Goal: Information Seeking & Learning: Learn about a topic

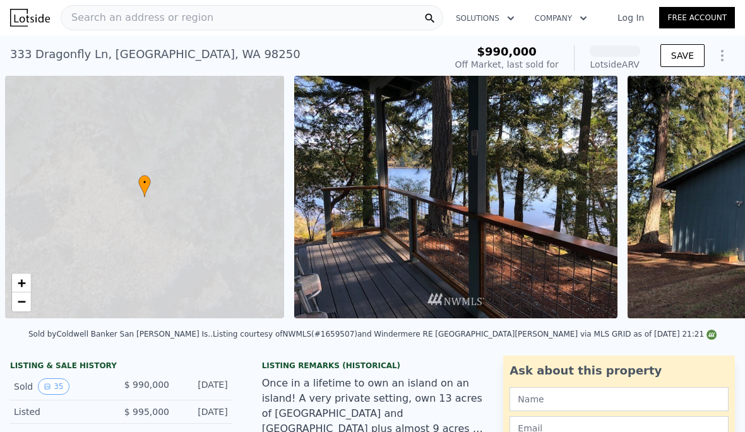
scroll to position [0, 5]
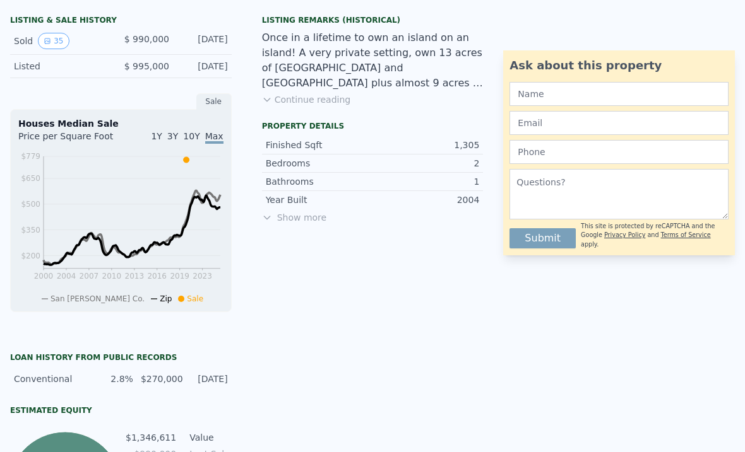
scroll to position [348, 0]
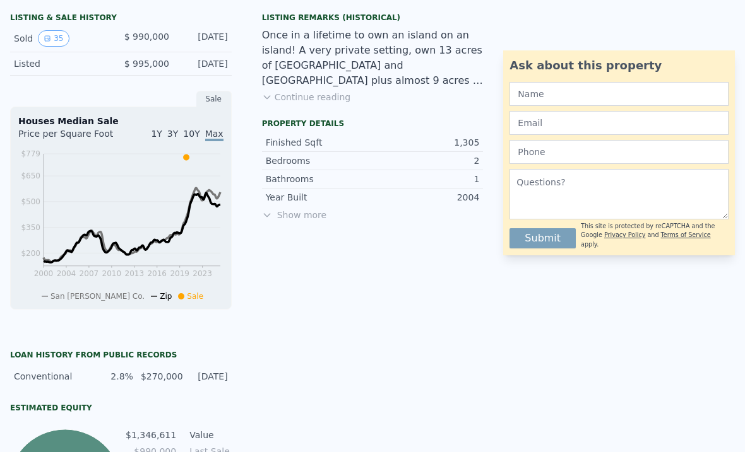
click at [299, 210] on span "Show more" at bounding box center [372, 215] width 221 height 13
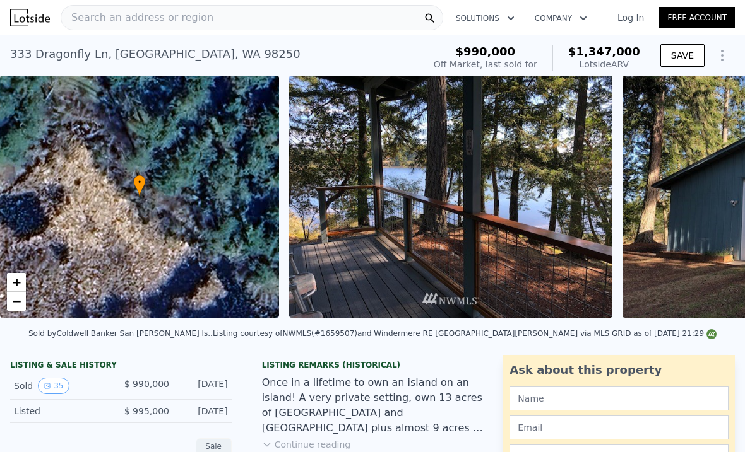
scroll to position [9, 0]
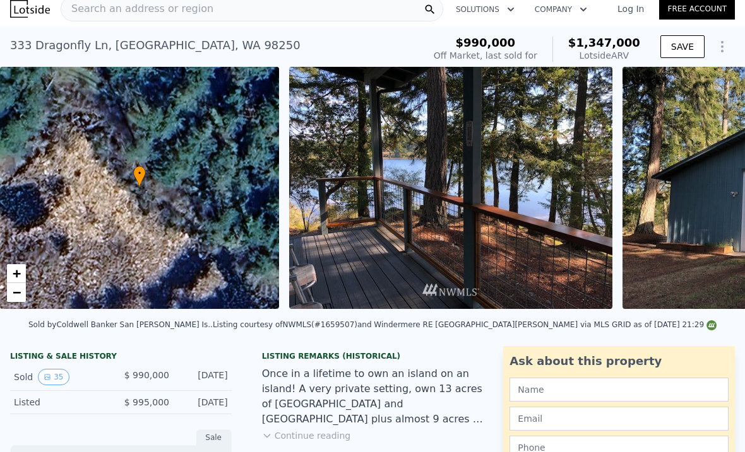
click at [557, 231] on img at bounding box center [450, 188] width 323 height 242
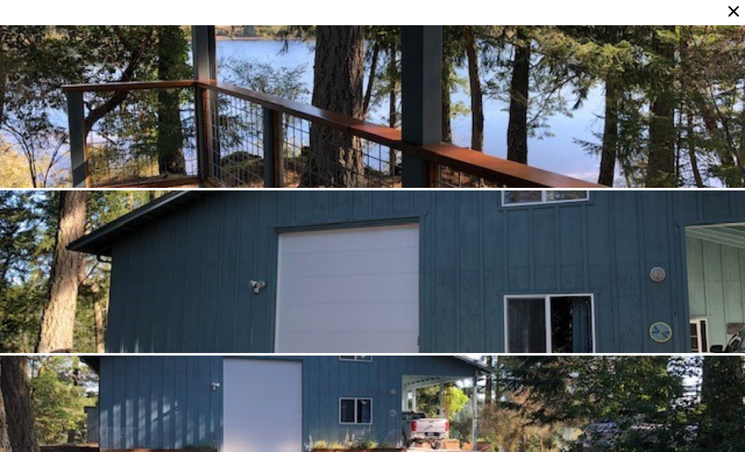
scroll to position [36, 0]
click at [680, 225] on div at bounding box center [372, 272] width 745 height 163
click at [125, 95] on div at bounding box center [372, 106] width 745 height 163
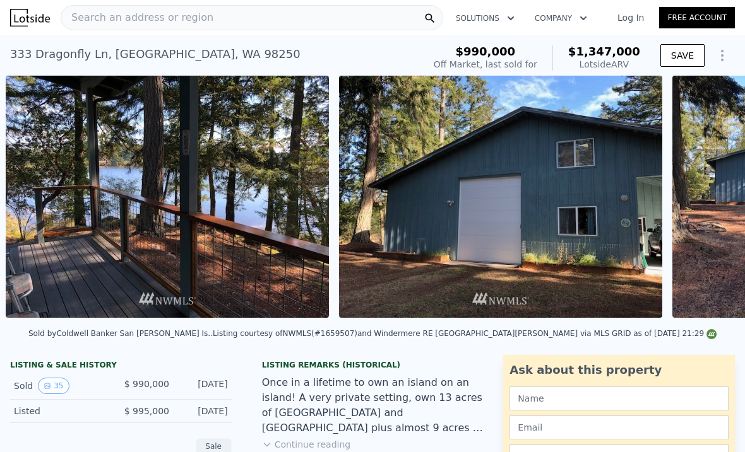
scroll to position [0, 289]
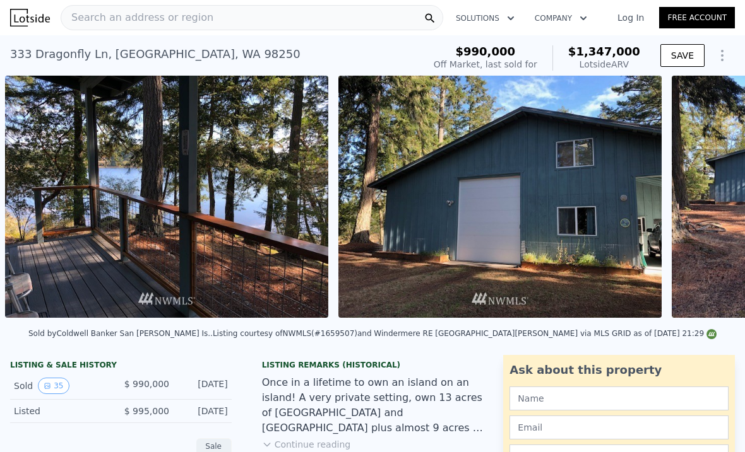
click at [109, 262] on img at bounding box center [166, 197] width 323 height 242
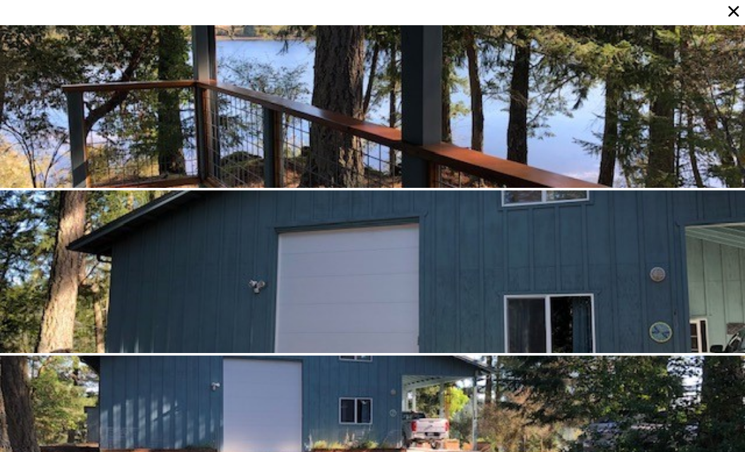
scroll to position [0, 0]
click at [737, 10] on icon at bounding box center [733, 12] width 18 height 18
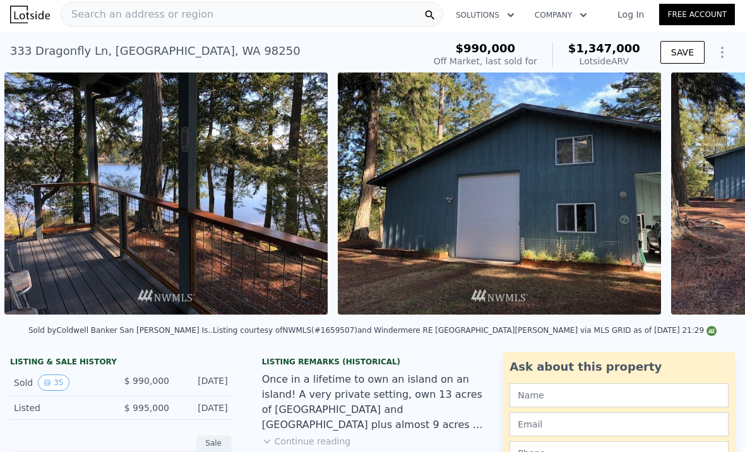
scroll to position [0, 289]
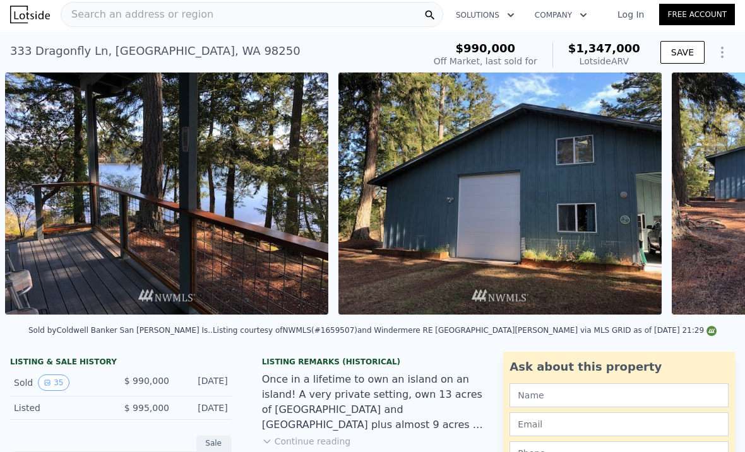
click at [610, 56] on div "Lotside ARV" at bounding box center [604, 61] width 72 height 13
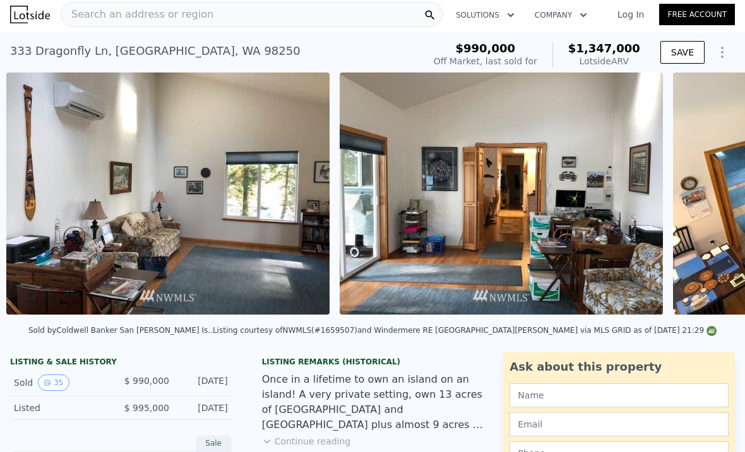
scroll to position [0, 2621]
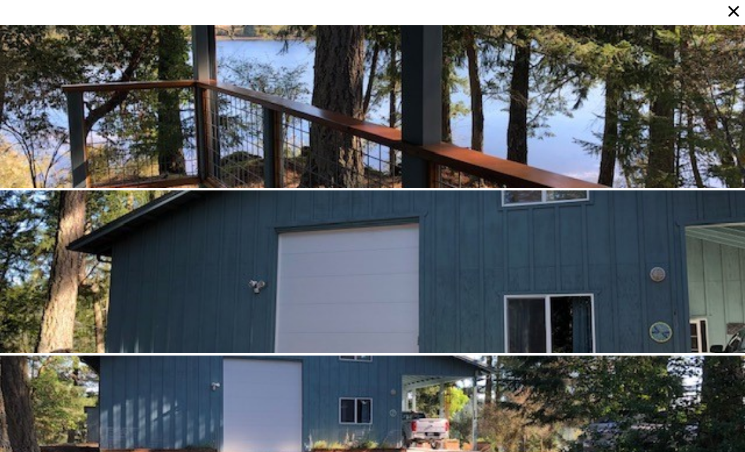
scroll to position [0, 0]
click at [731, 9] on icon at bounding box center [733, 11] width 11 height 11
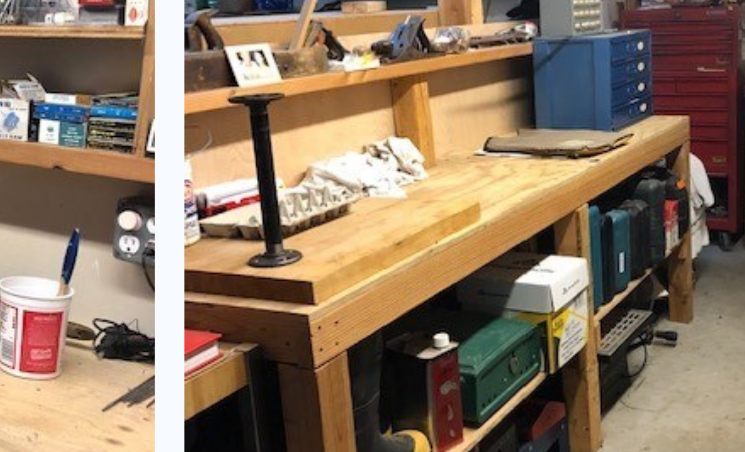
scroll to position [0, 10618]
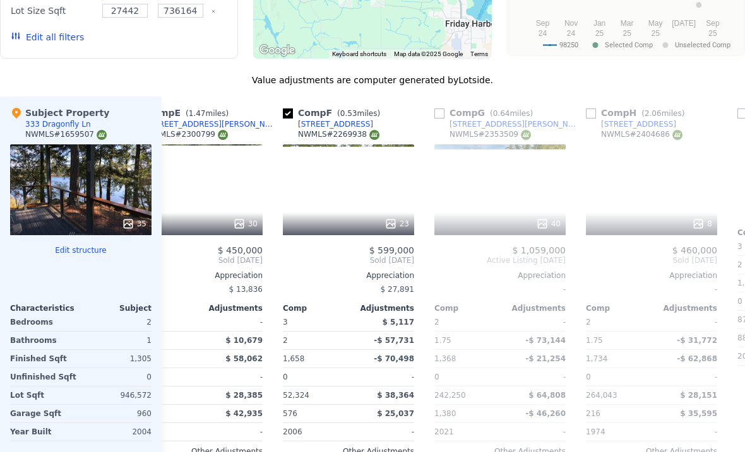
scroll to position [0, 676]
